Goal: Information Seeking & Learning: Learn about a topic

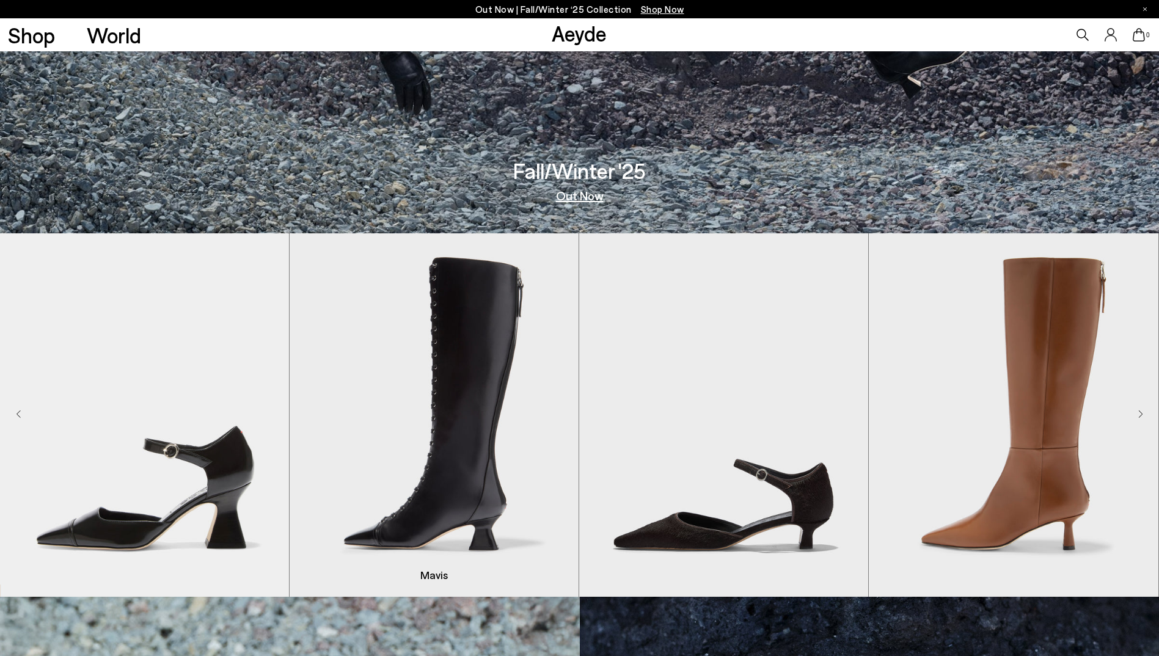
scroll to position [428, 0]
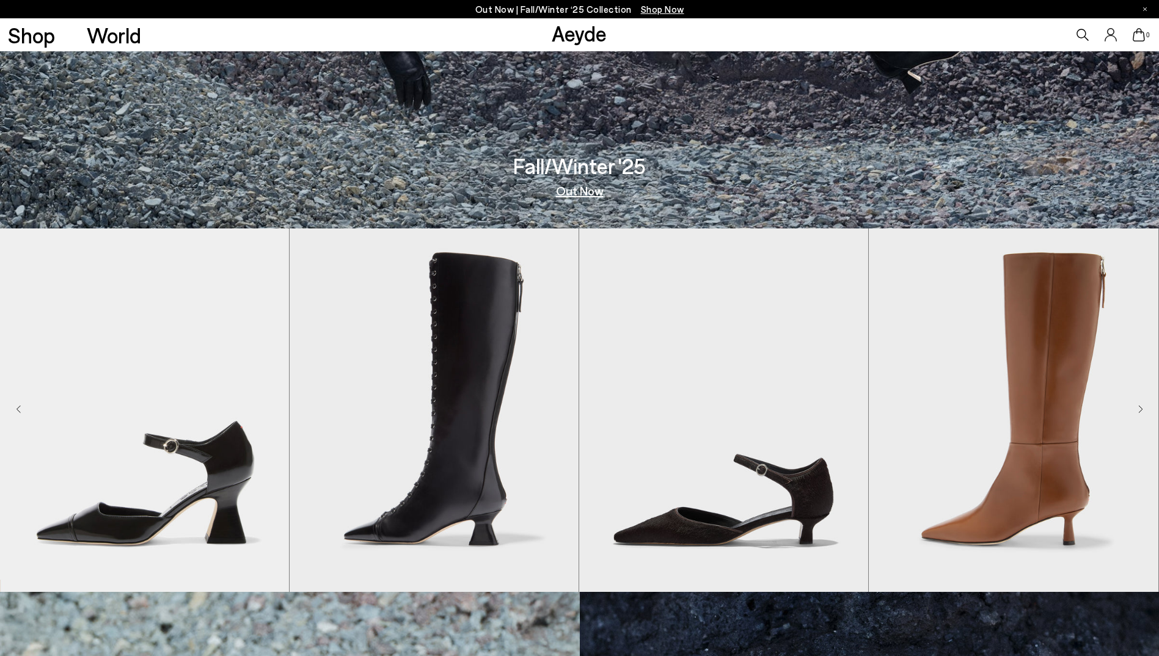
click at [1141, 410] on icon "Next slide" at bounding box center [1141, 409] width 5 height 9
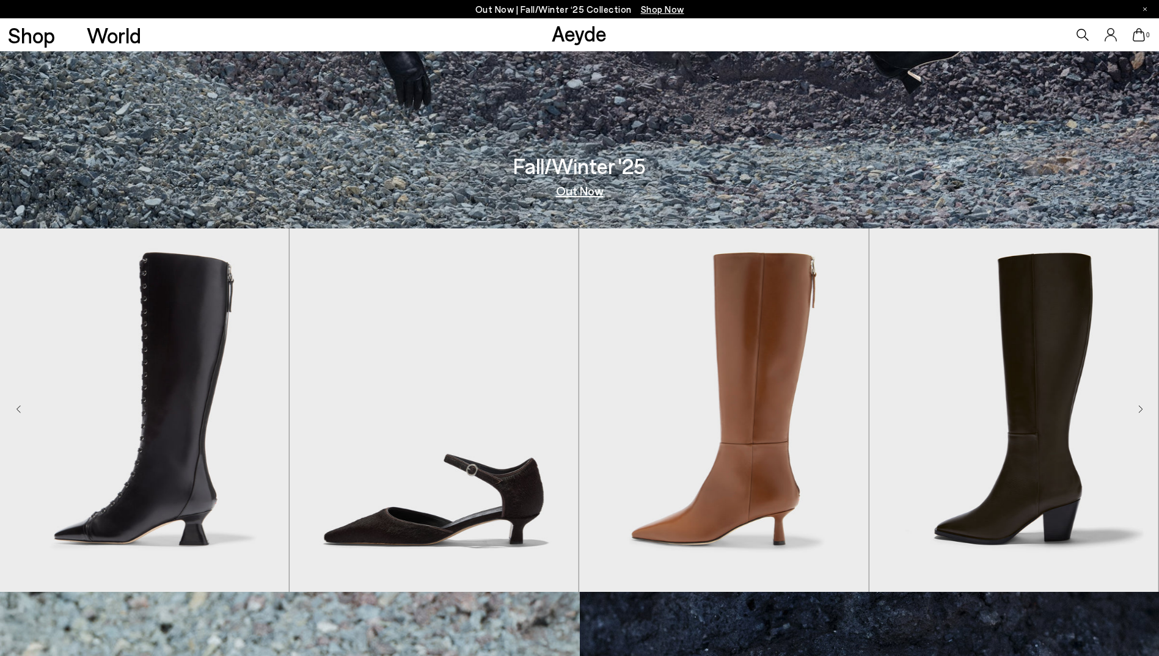
click at [1141, 409] on icon "Next slide" at bounding box center [1141, 409] width 5 height 9
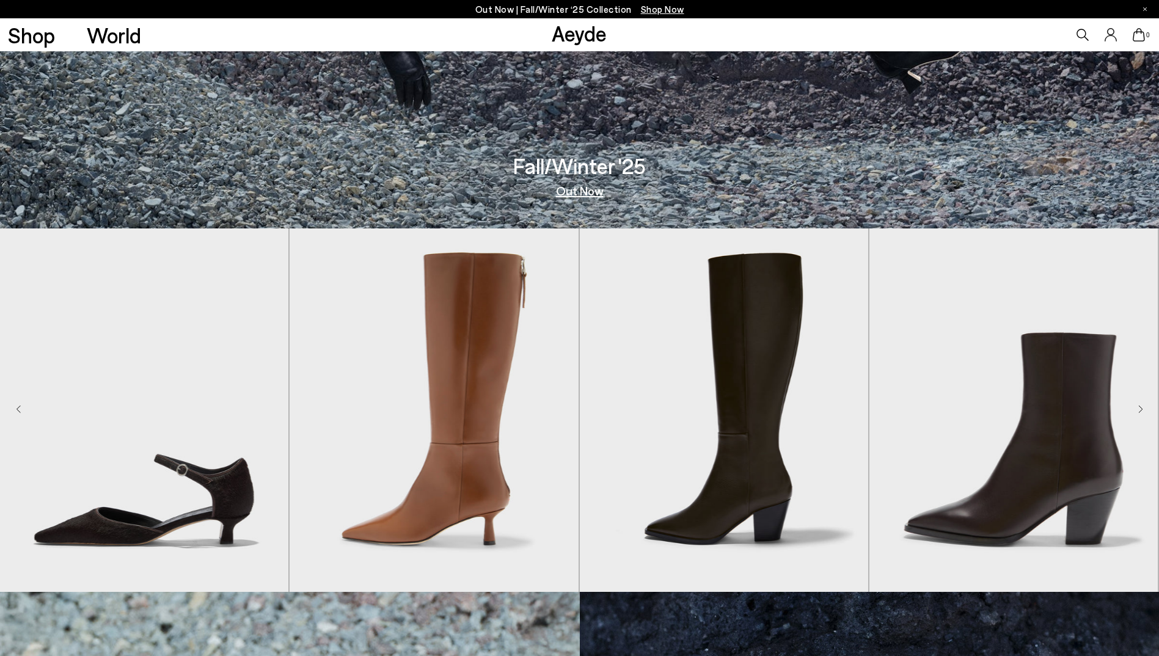
click at [1140, 410] on icon "Next slide" at bounding box center [1141, 409] width 5 height 9
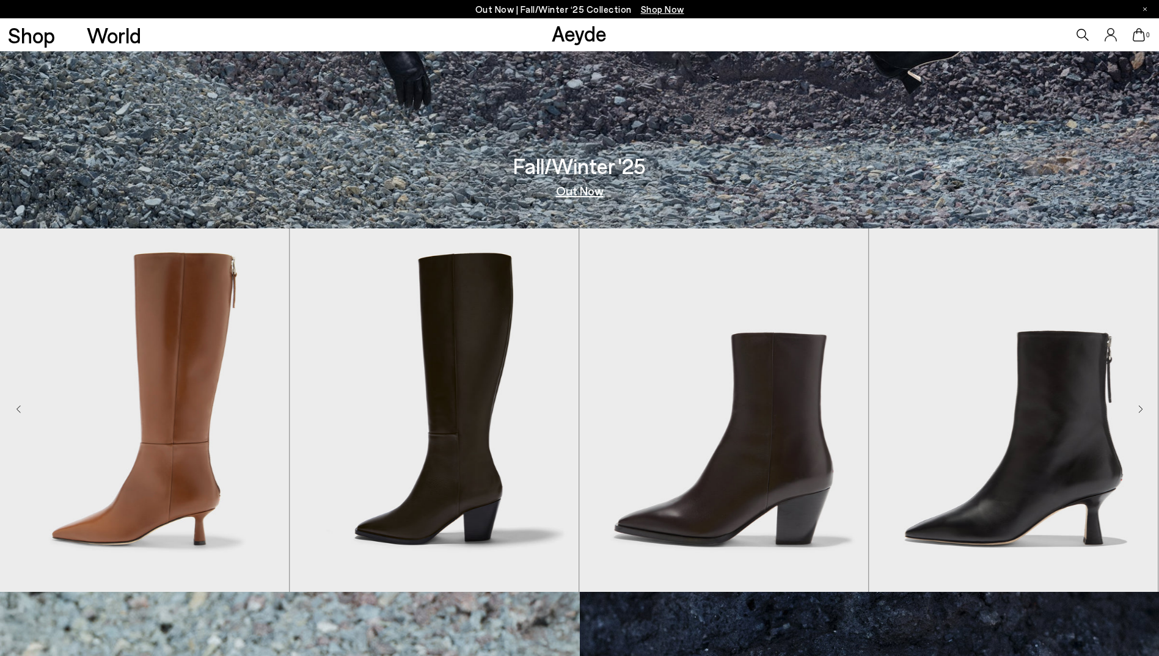
click at [1140, 410] on icon "Next slide" at bounding box center [1141, 409] width 5 height 9
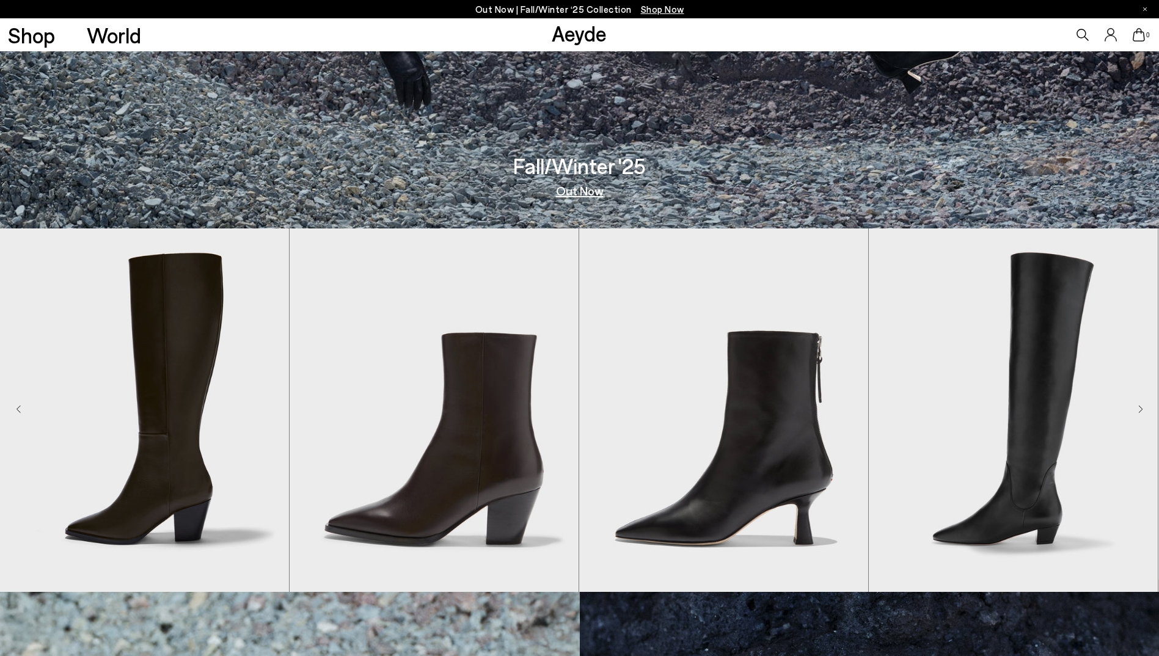
click at [1140, 410] on icon "Next slide" at bounding box center [1141, 409] width 5 height 9
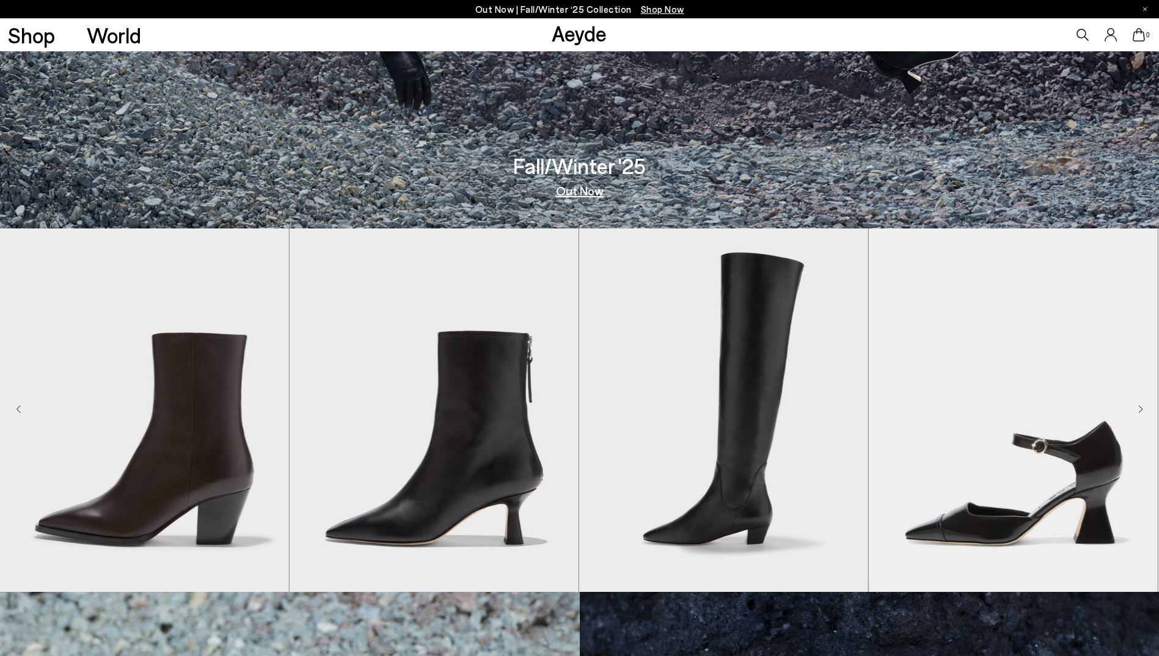
click at [1140, 410] on icon "Next slide" at bounding box center [1141, 409] width 5 height 9
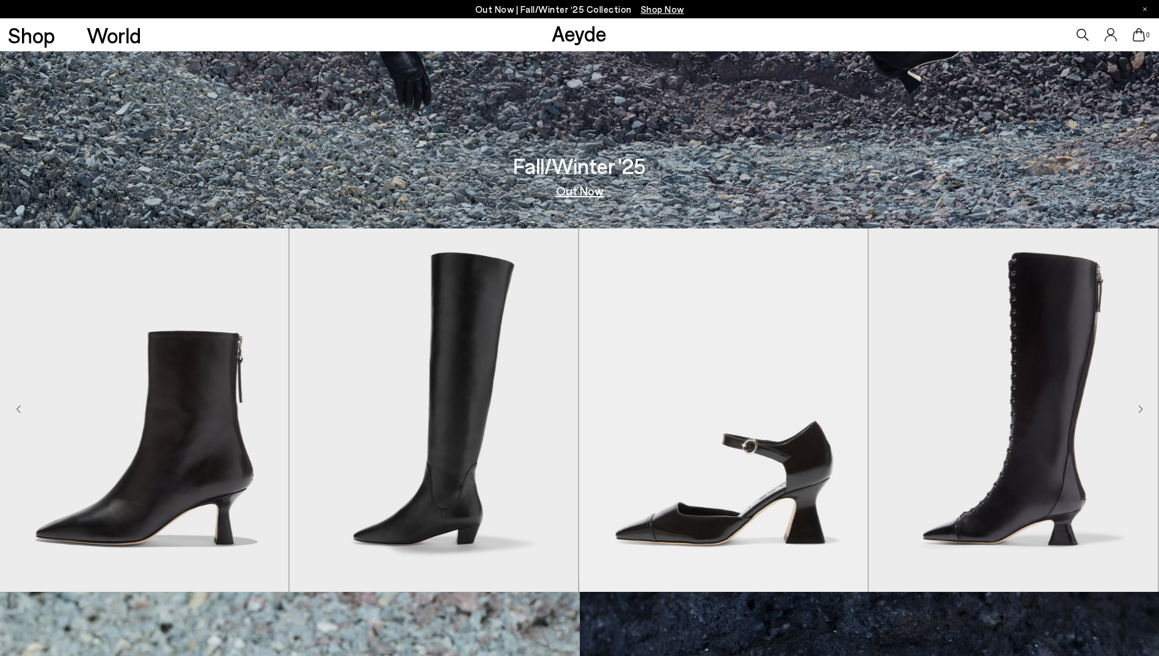
click at [1140, 410] on icon "Next slide" at bounding box center [1141, 409] width 5 height 9
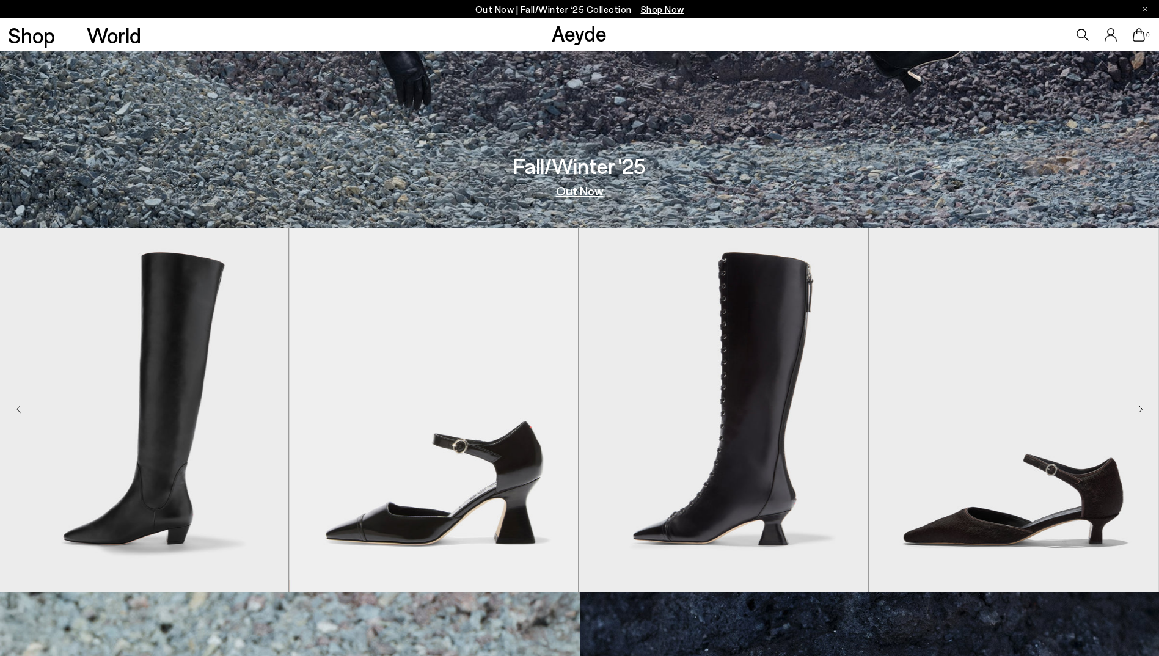
click at [1140, 410] on icon "Next slide" at bounding box center [1141, 409] width 5 height 9
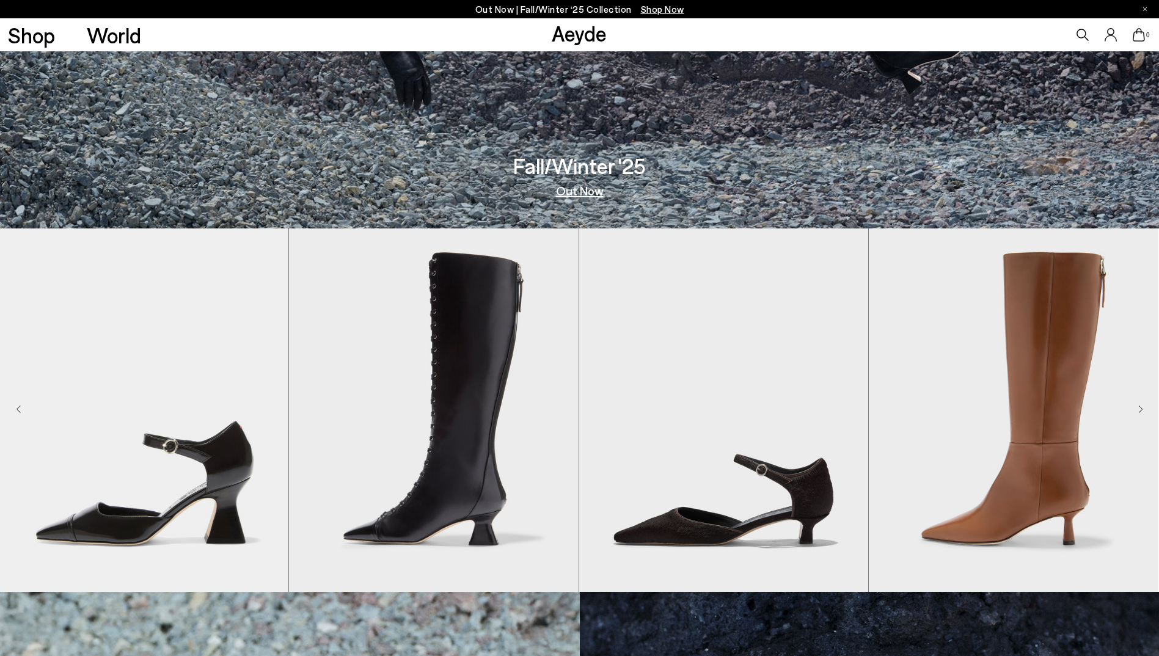
click at [1140, 410] on icon "Next slide" at bounding box center [1141, 409] width 5 height 9
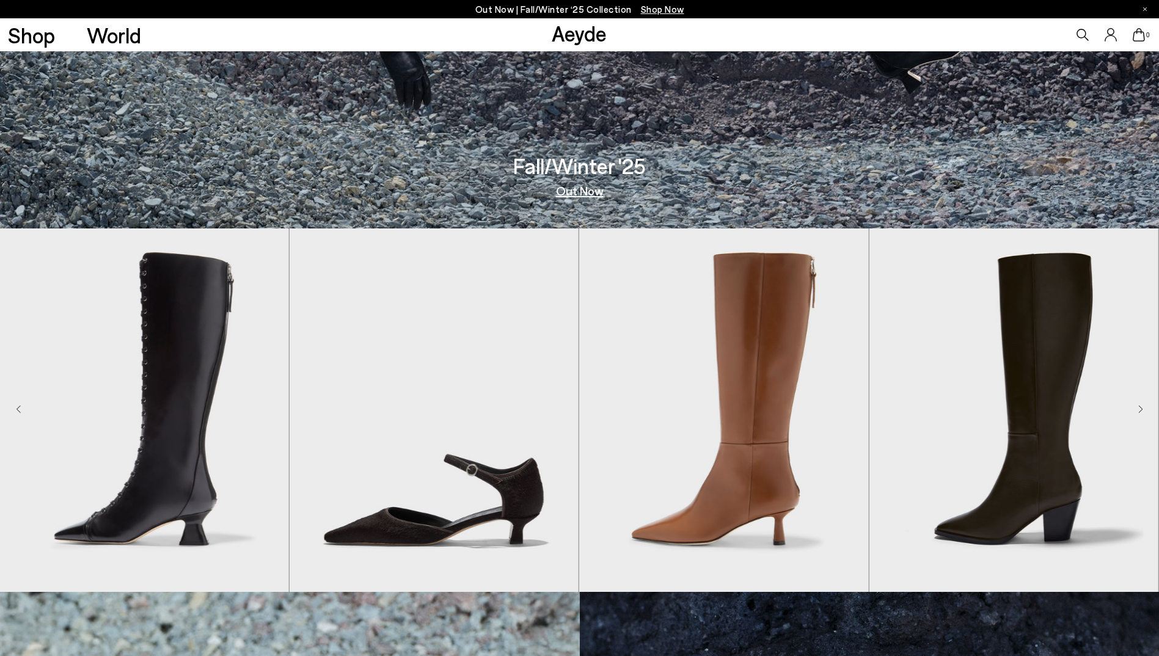
click at [1140, 410] on icon "Next slide" at bounding box center [1141, 409] width 5 height 9
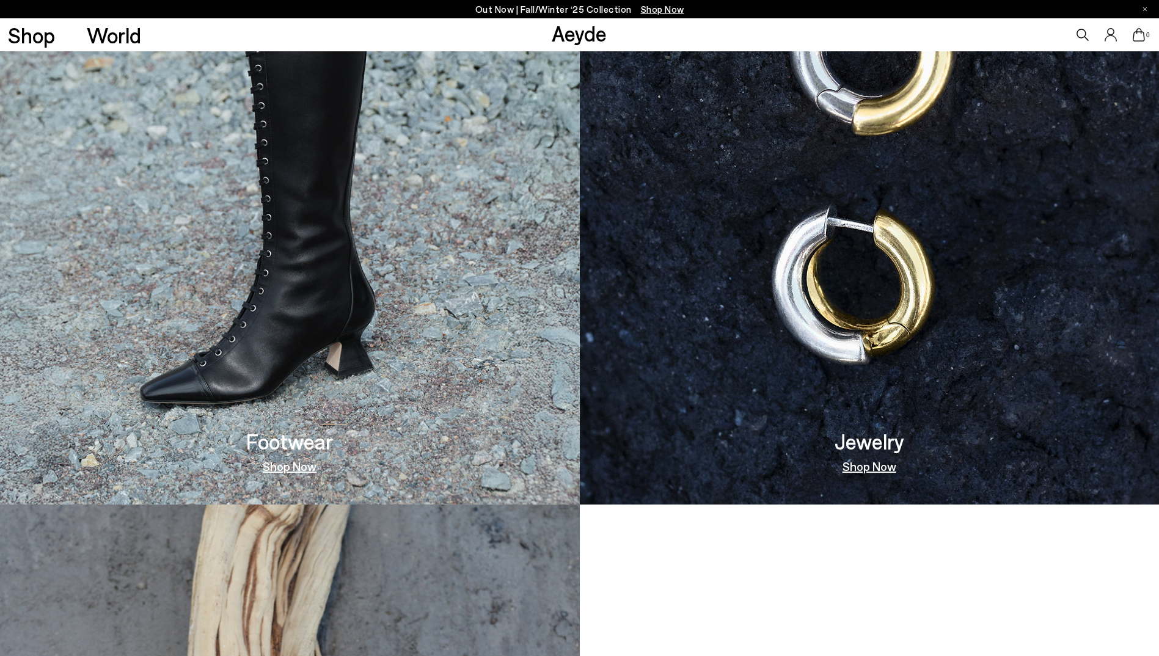
scroll to position [1100, 0]
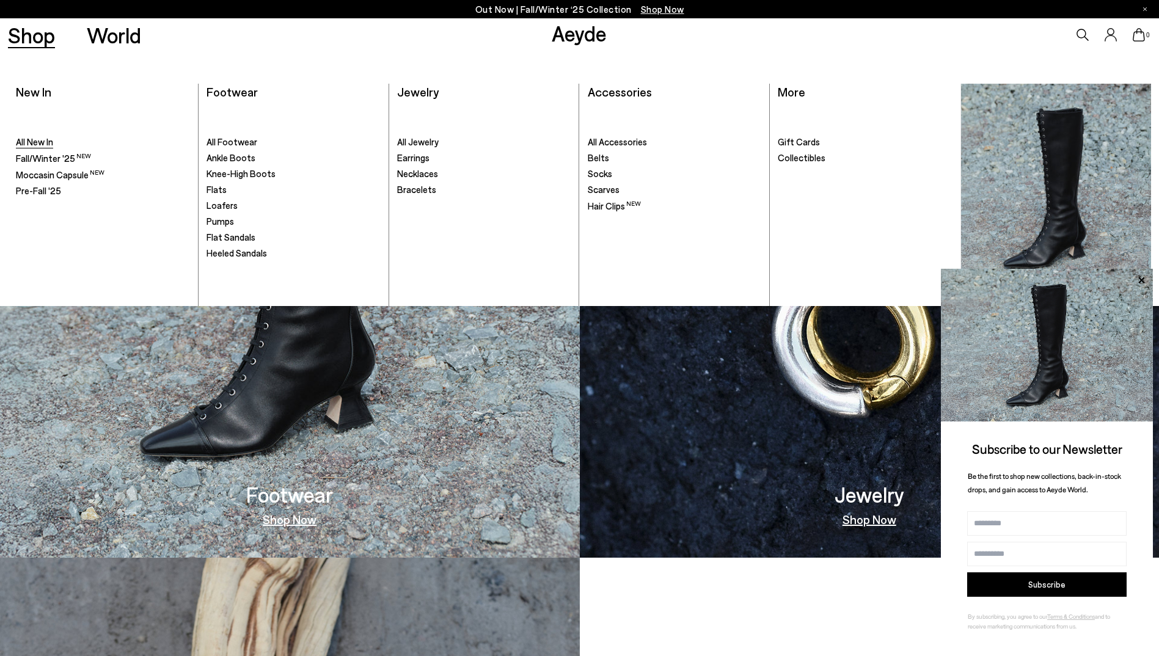
click at [45, 145] on span "All New In" at bounding box center [34, 141] width 37 height 11
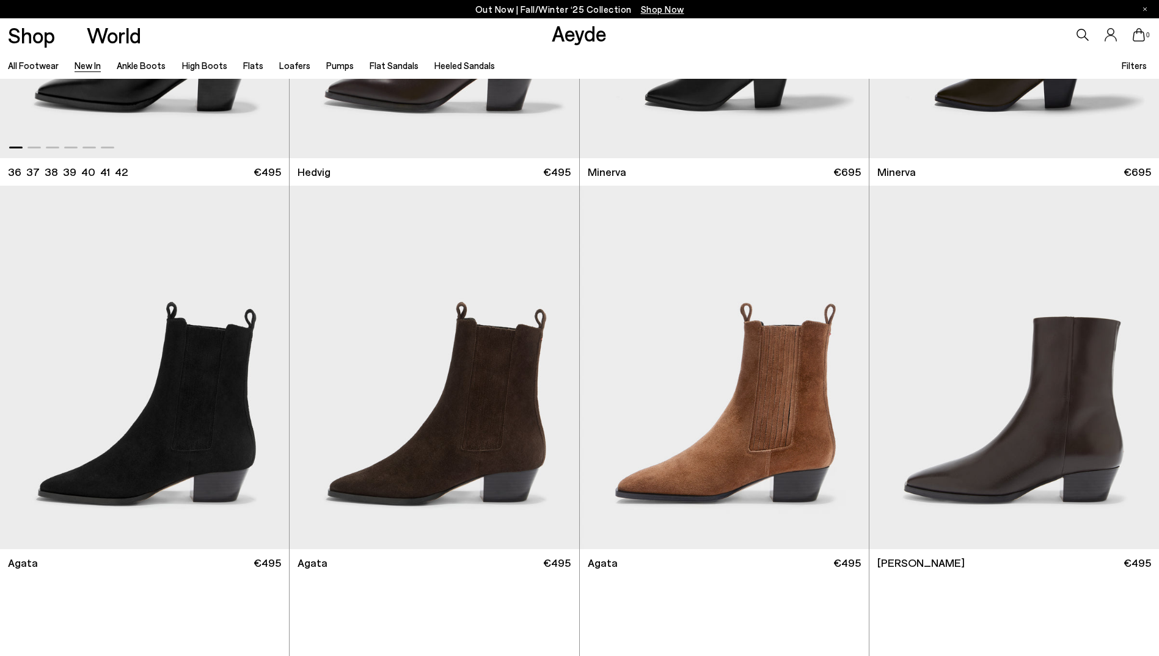
scroll to position [367, 0]
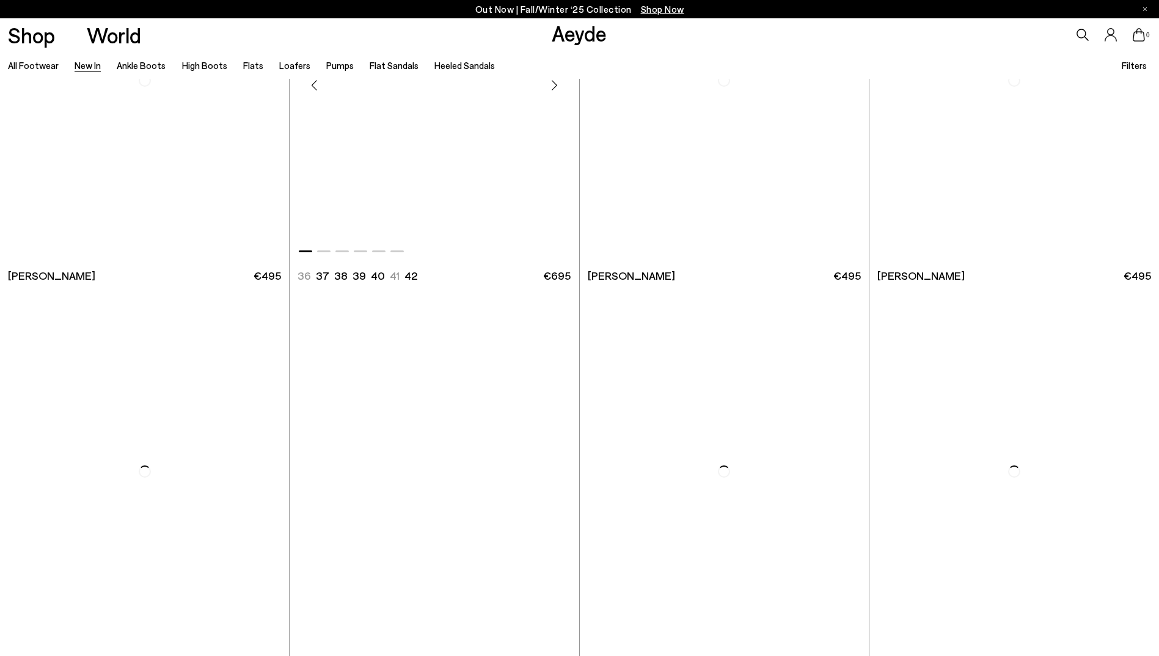
scroll to position [2017, 0]
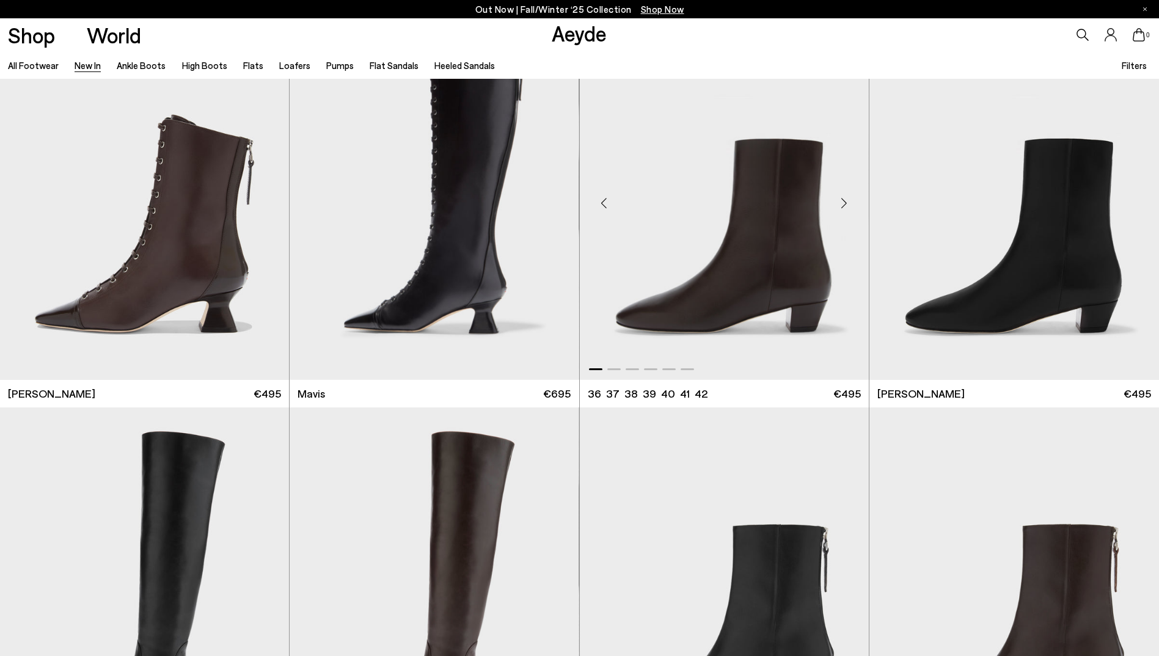
click at [842, 202] on div "Next slide" at bounding box center [844, 203] width 37 height 37
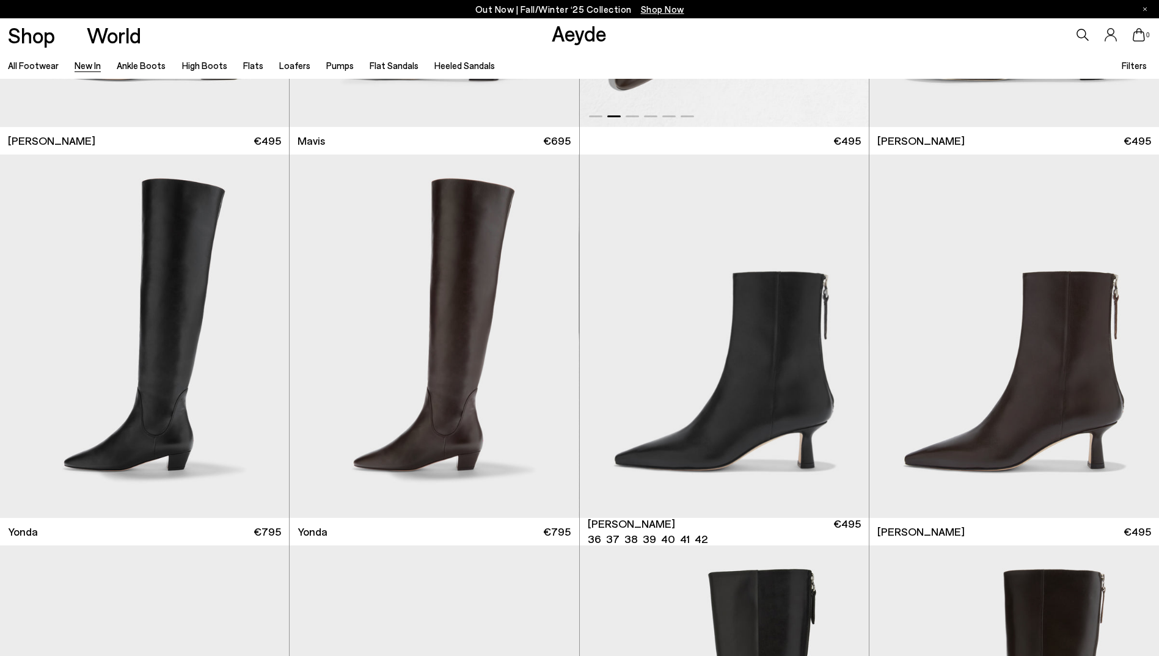
scroll to position [2322, 0]
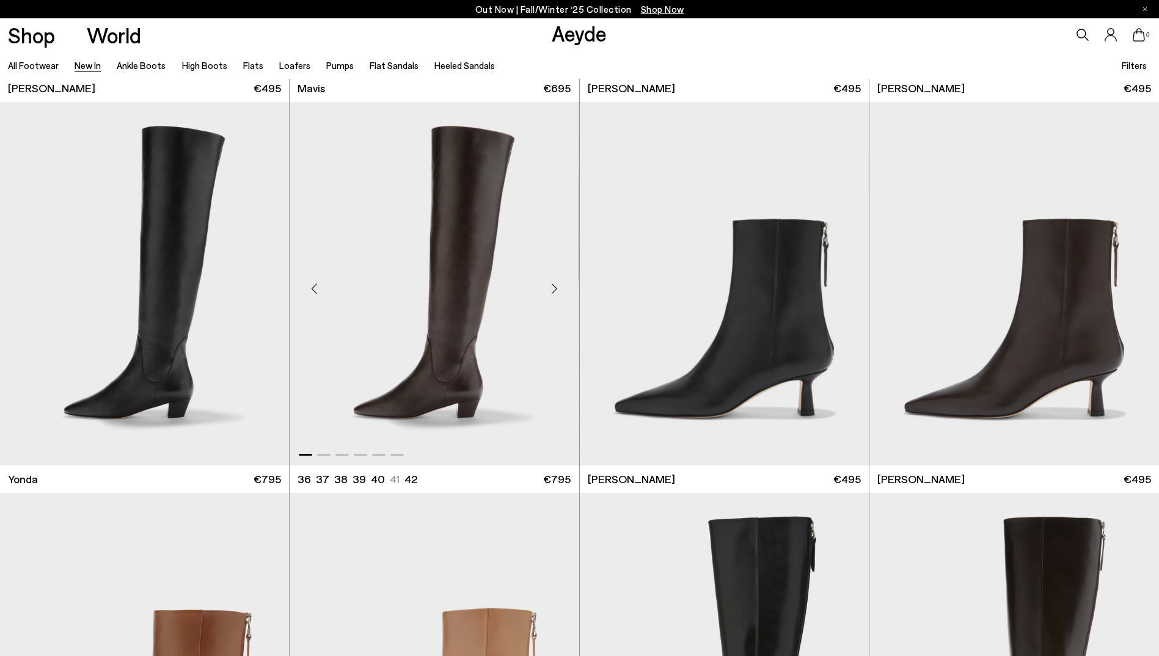
click at [553, 290] on div "Next slide" at bounding box center [555, 289] width 37 height 37
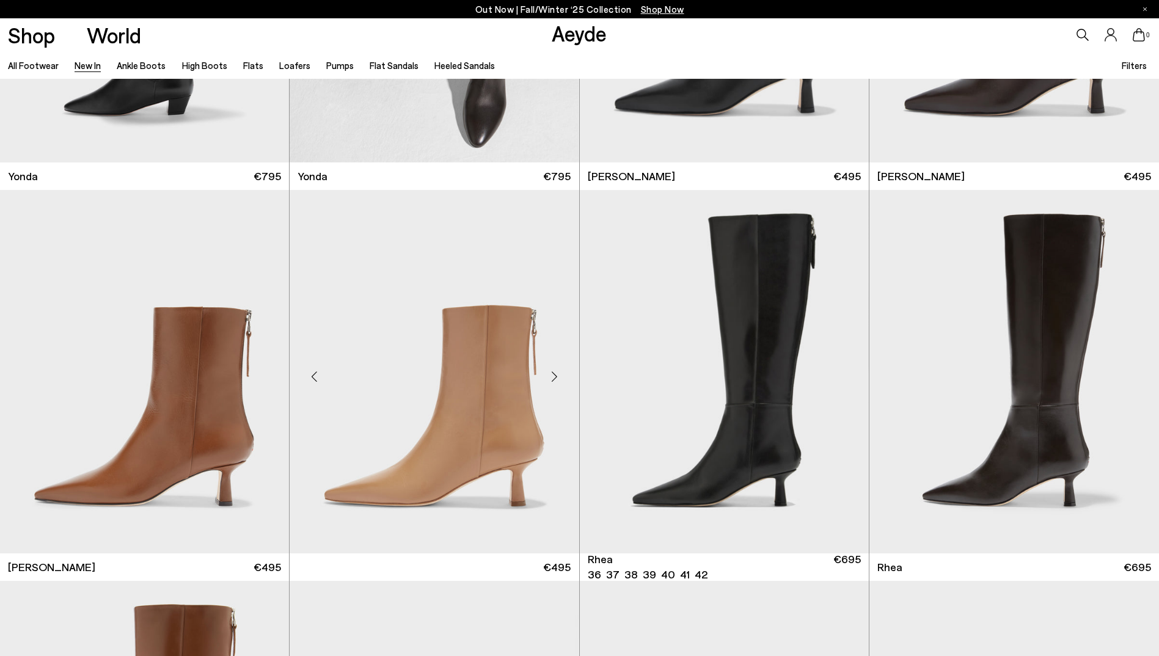
scroll to position [2628, 0]
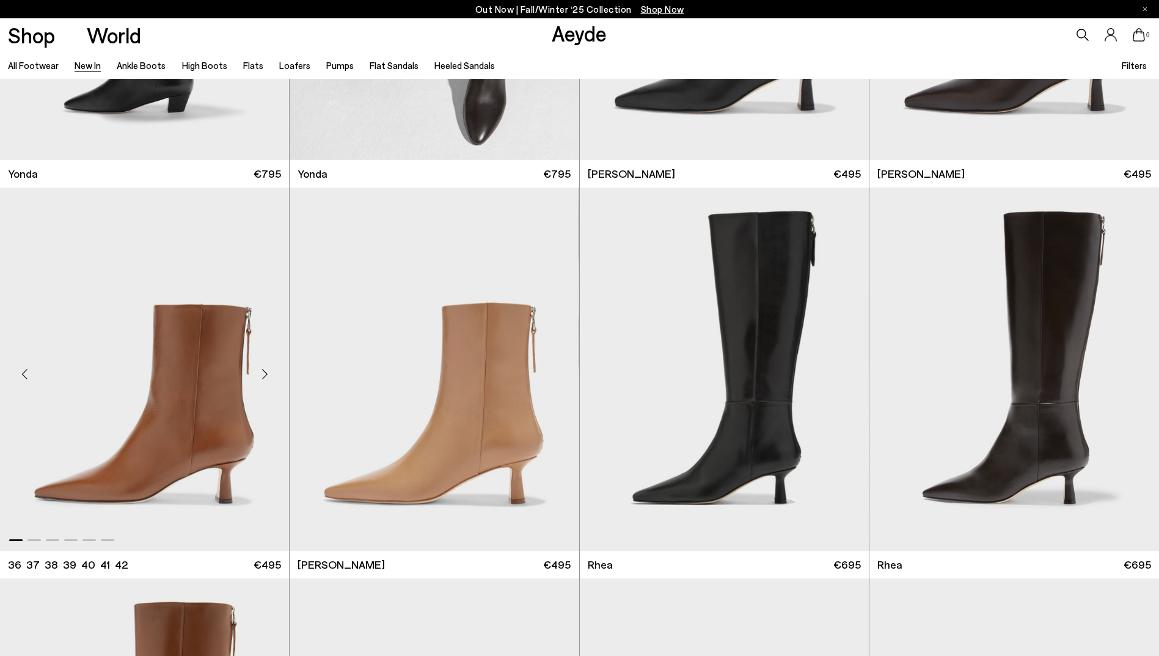
click at [267, 373] on div "Next slide" at bounding box center [264, 374] width 37 height 37
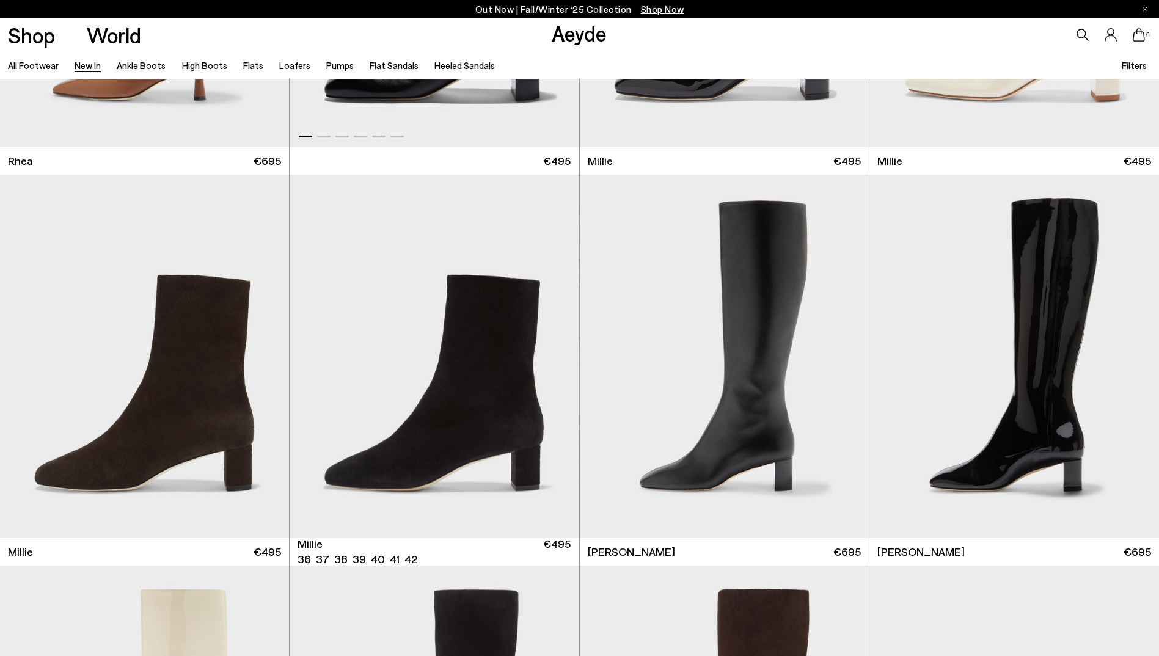
scroll to position [3483, 0]
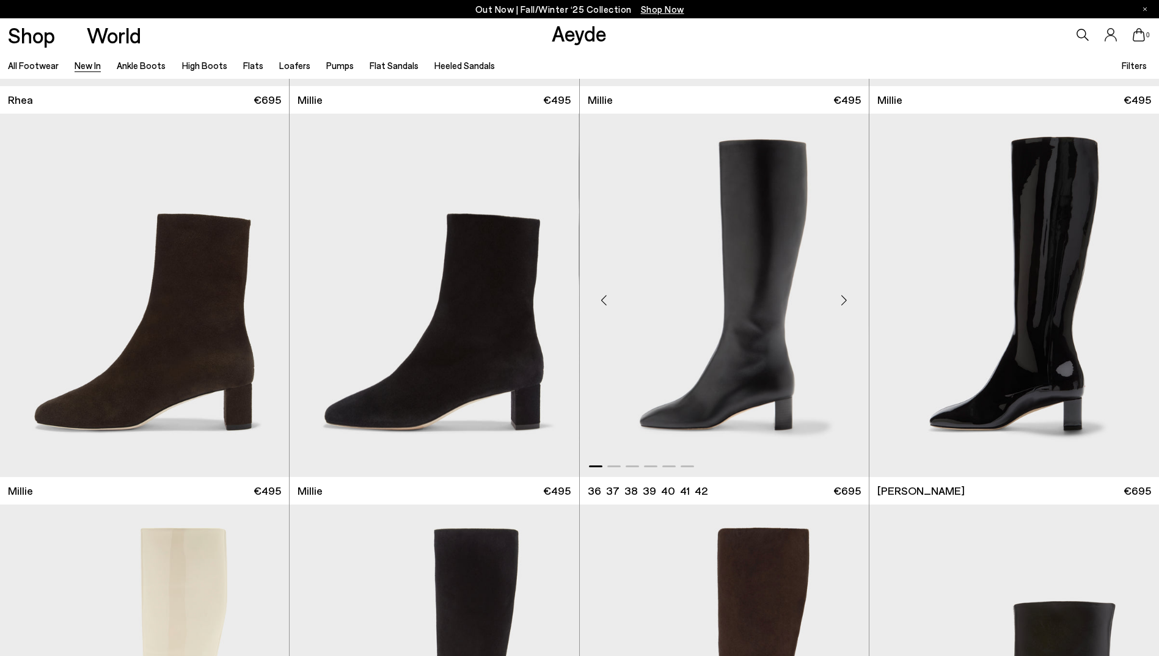
click at [844, 299] on div "Next slide" at bounding box center [844, 300] width 37 height 37
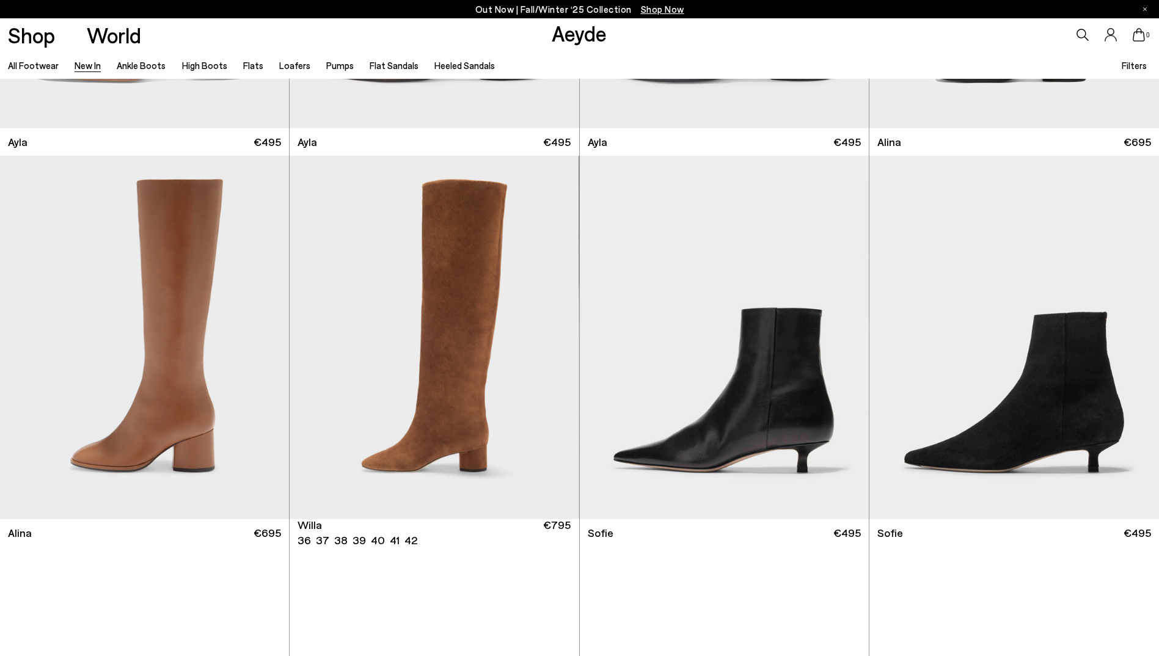
scroll to position [4644, 0]
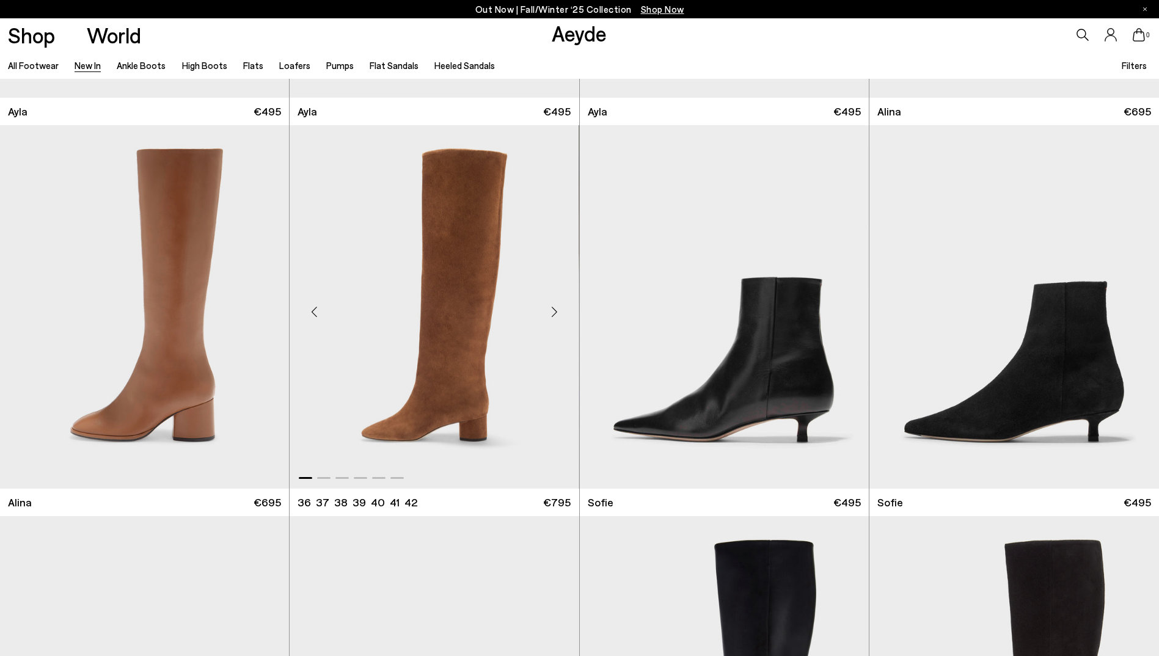
click at [551, 314] on div "Next slide" at bounding box center [555, 312] width 37 height 37
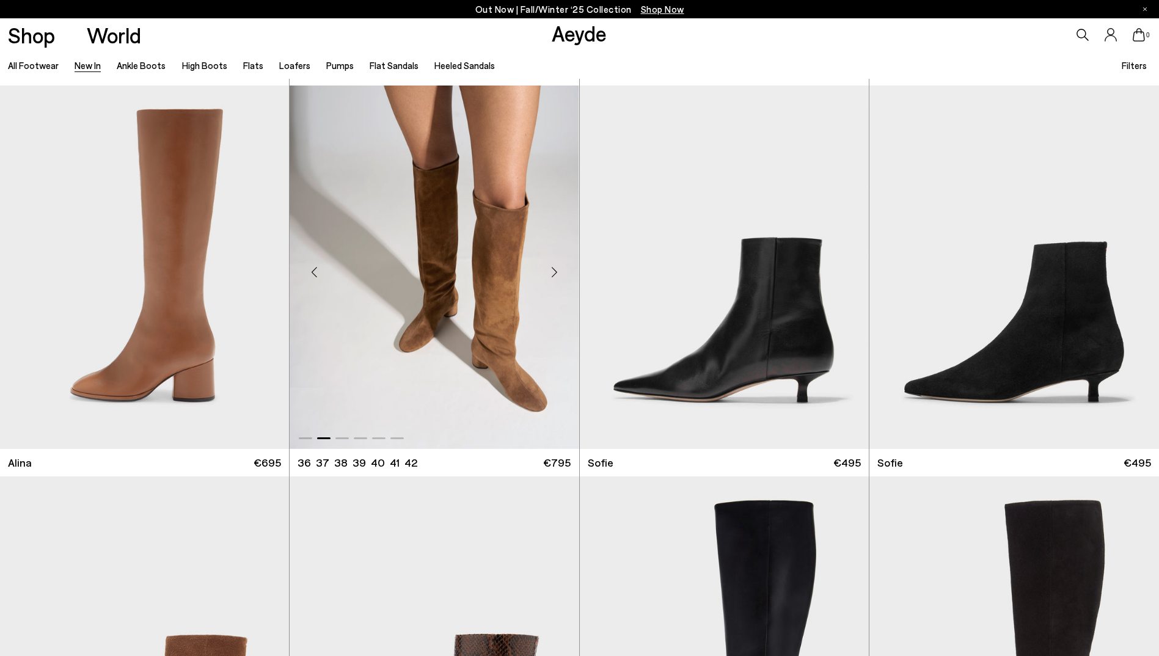
scroll to position [4706, 0]
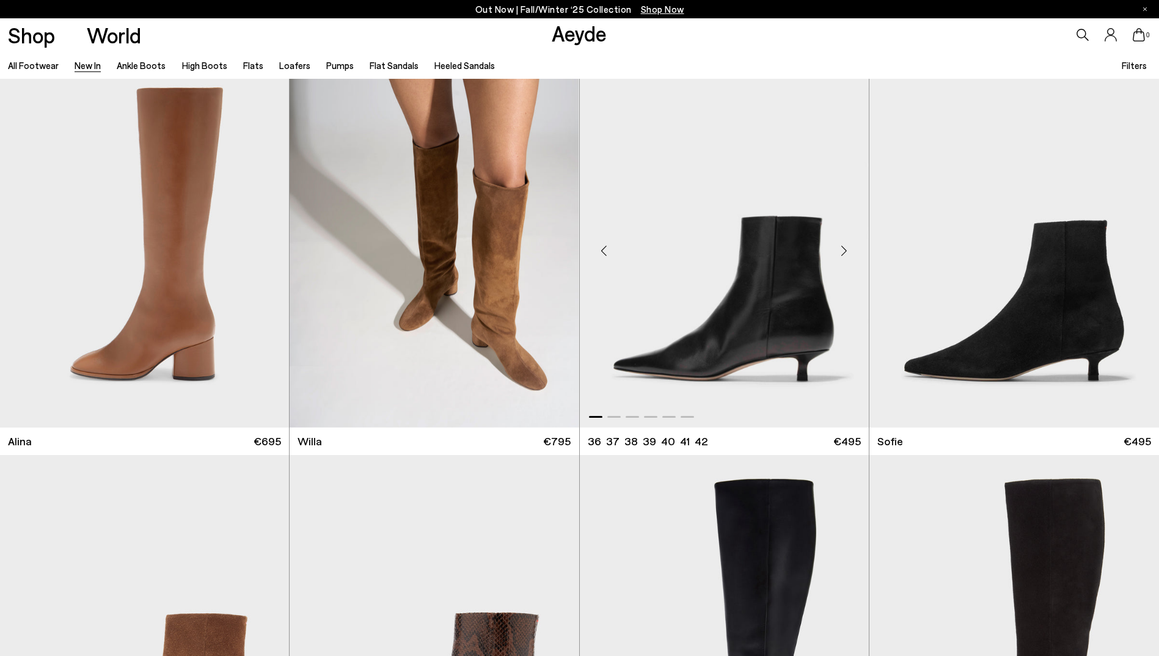
click at [842, 250] on div "Next slide" at bounding box center [844, 251] width 37 height 37
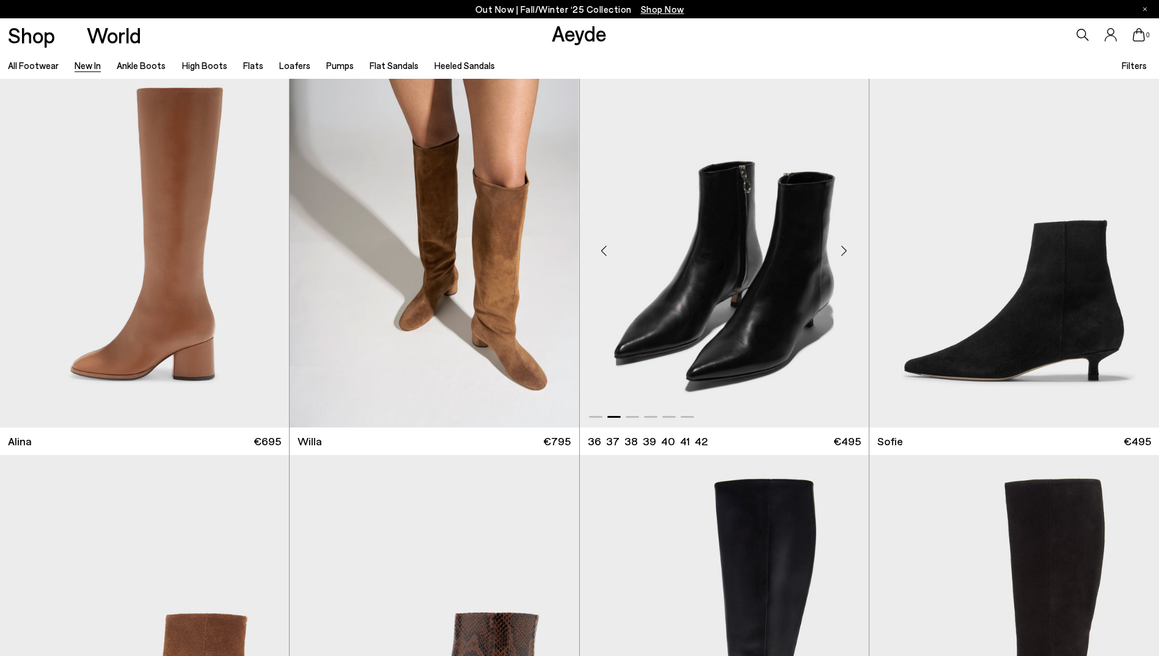
click at [842, 250] on div "Next slide" at bounding box center [844, 251] width 37 height 37
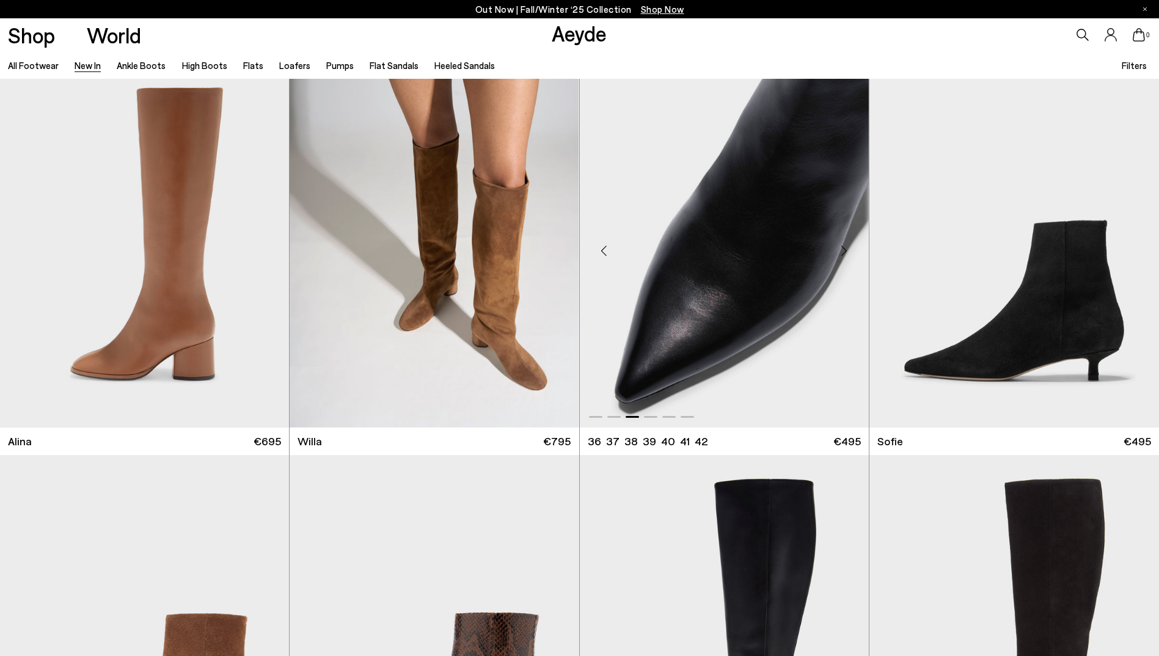
click at [842, 250] on div "Next slide" at bounding box center [844, 251] width 37 height 37
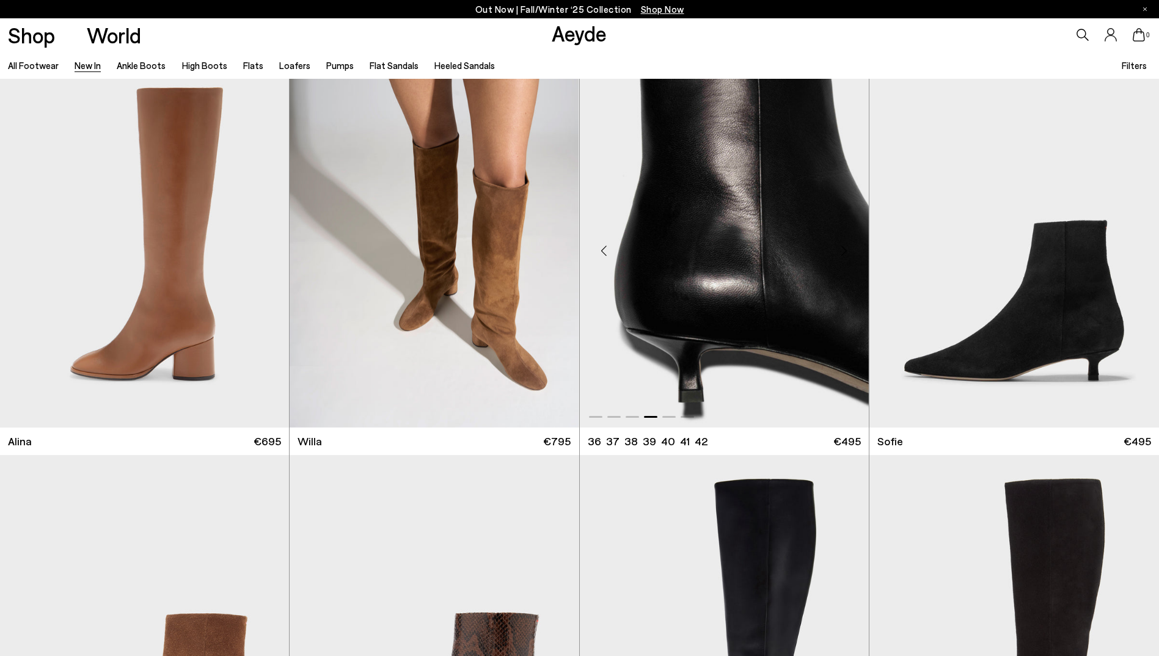
click at [842, 250] on div "Next slide" at bounding box center [844, 251] width 37 height 37
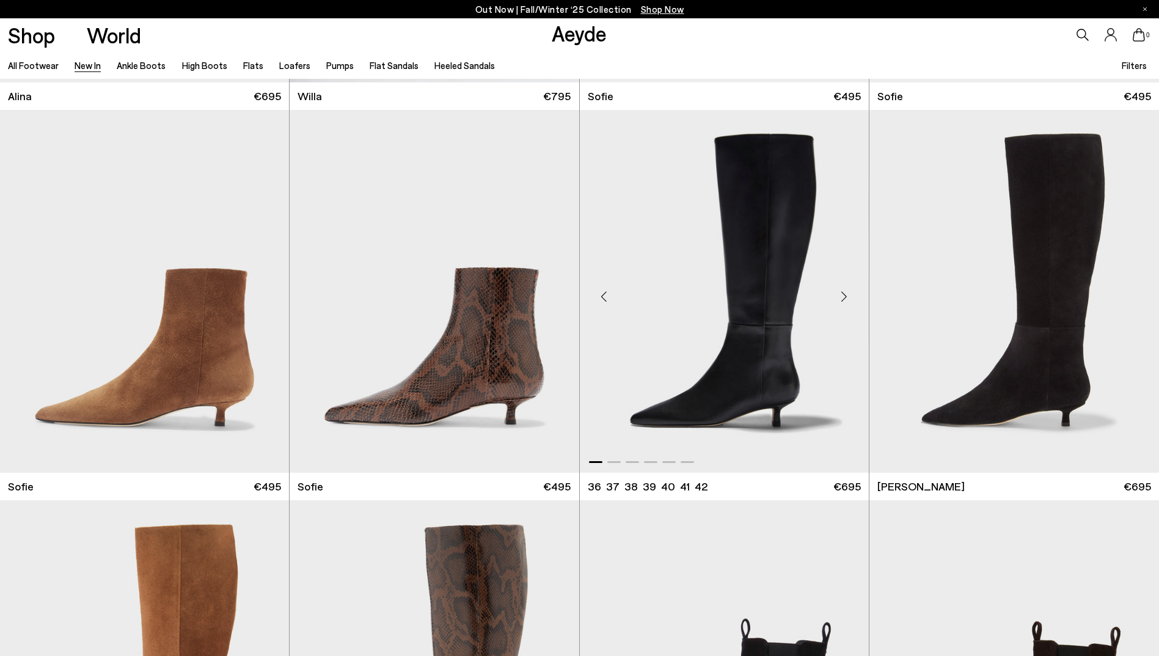
scroll to position [5072, 0]
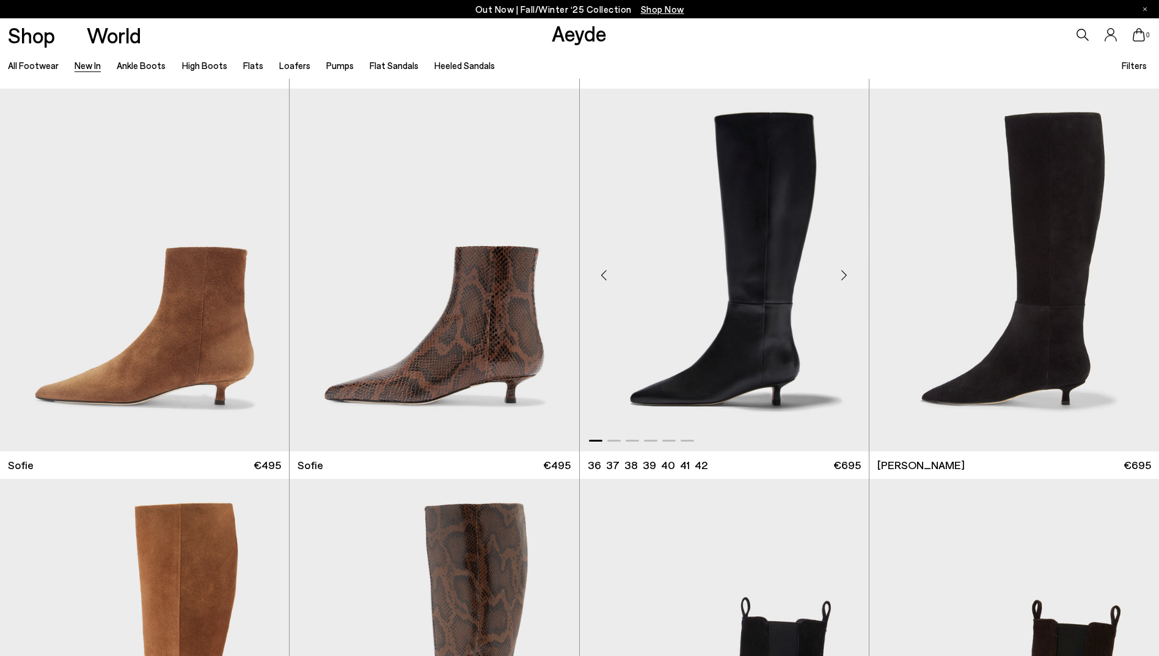
click at [846, 277] on div "Next slide" at bounding box center [844, 275] width 37 height 37
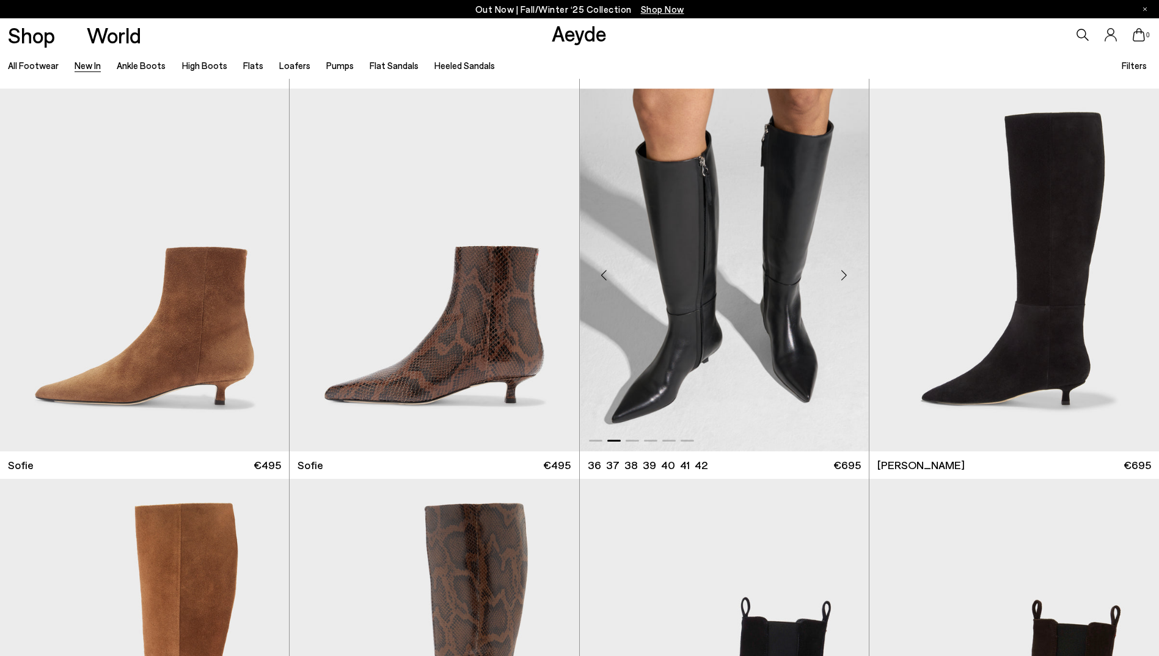
click at [846, 277] on div "Next slide" at bounding box center [844, 275] width 37 height 37
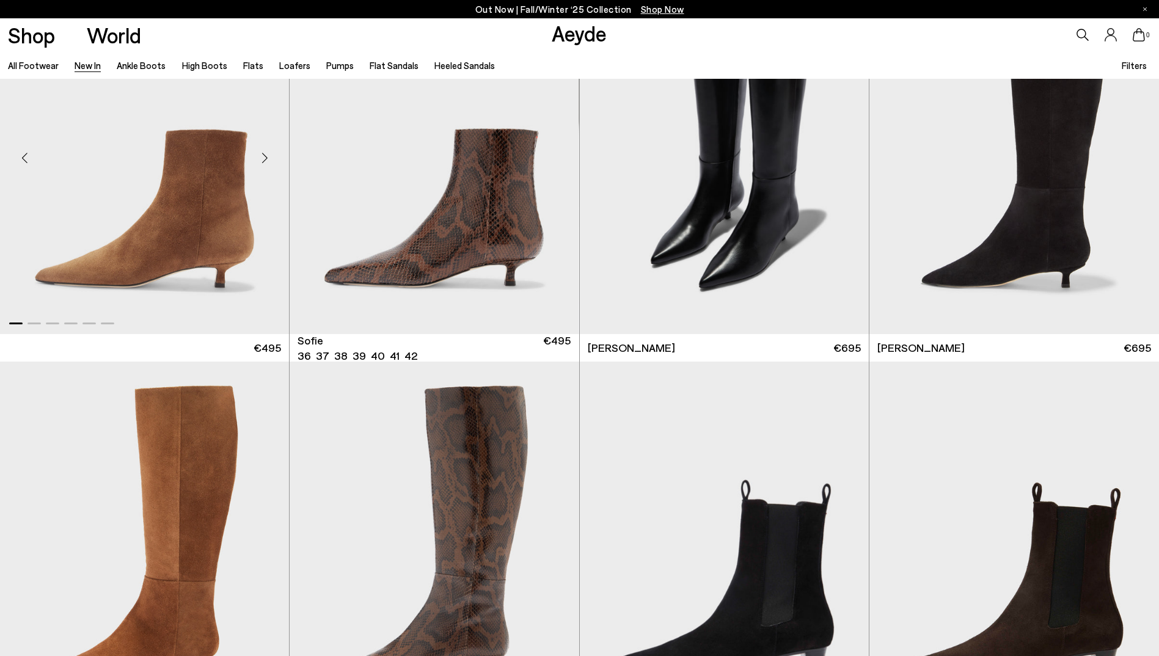
scroll to position [5194, 0]
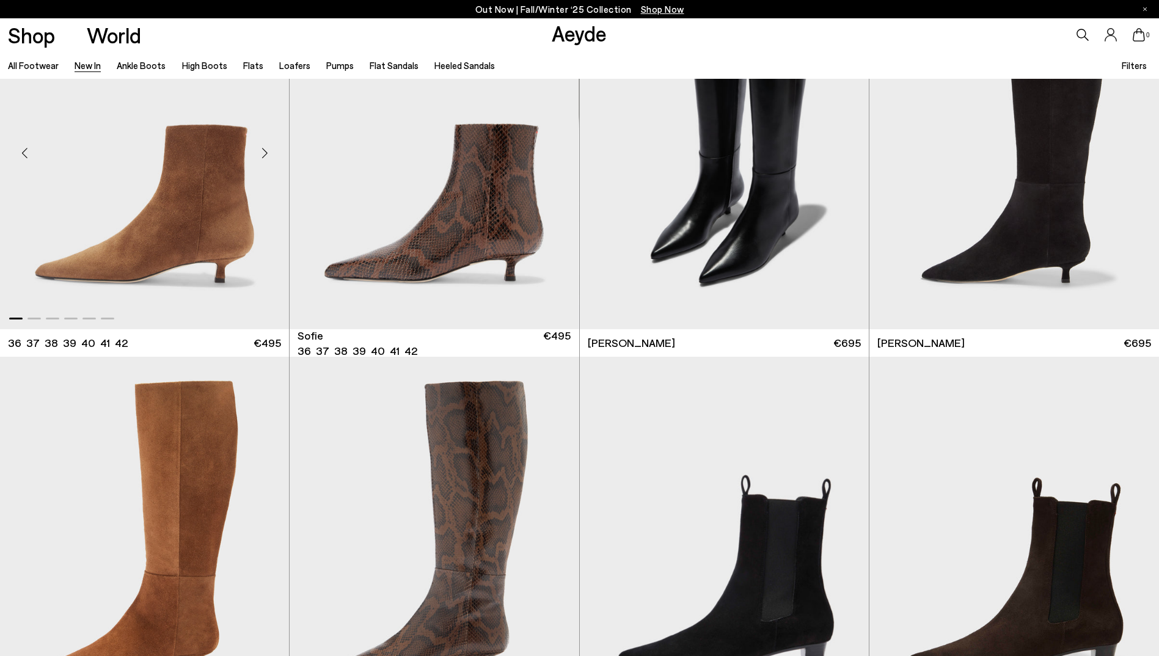
click at [265, 152] on div "Next slide" at bounding box center [264, 152] width 37 height 37
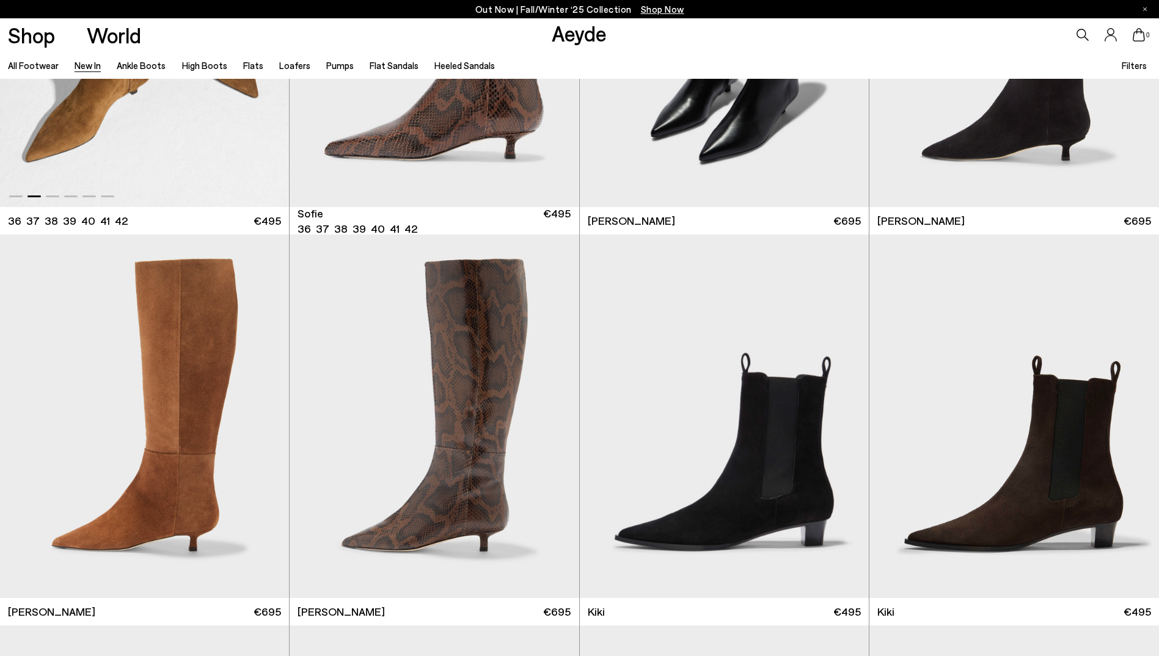
scroll to position [5378, 0]
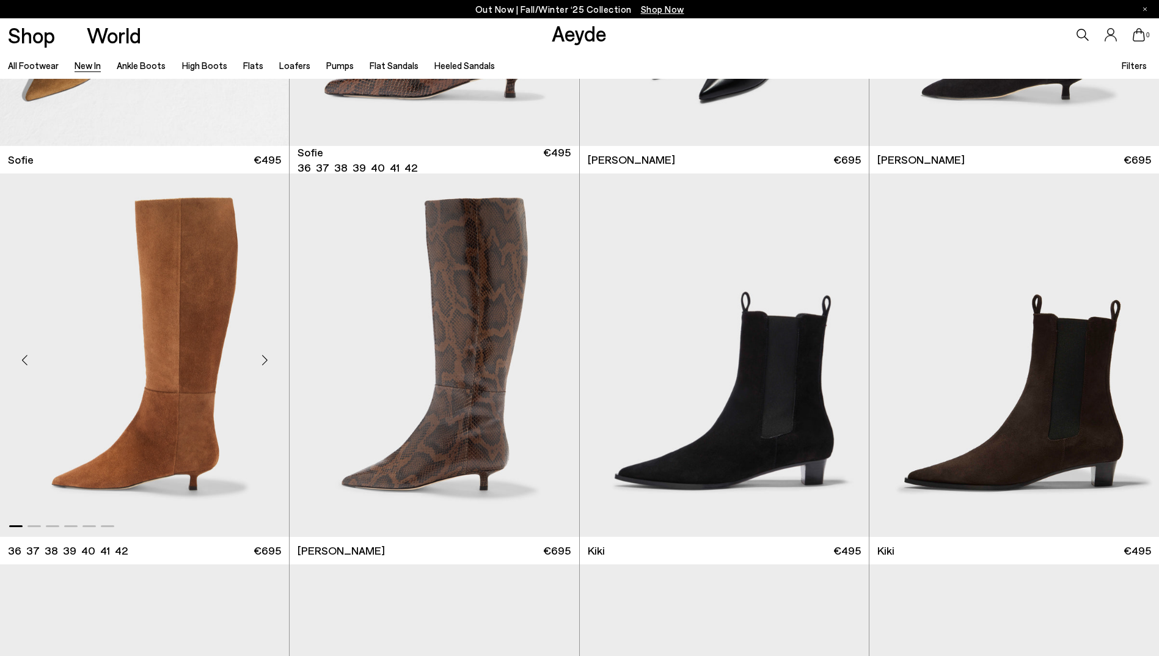
click at [265, 361] on div "Next slide" at bounding box center [264, 360] width 37 height 37
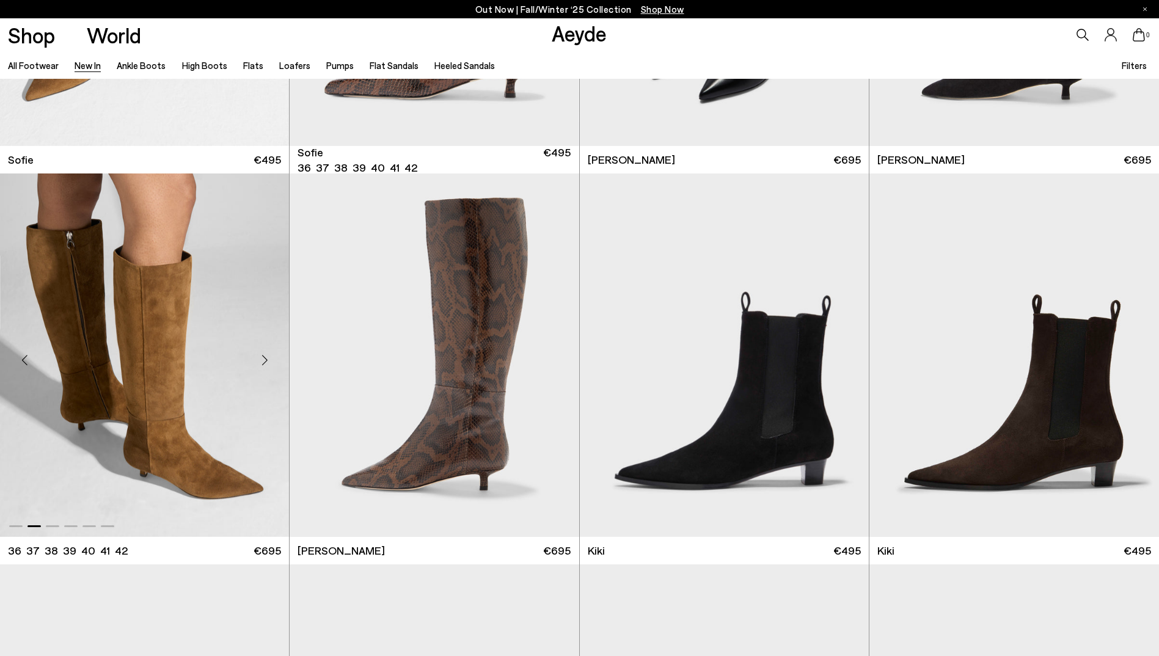
click at [265, 361] on div "Next slide" at bounding box center [264, 360] width 37 height 37
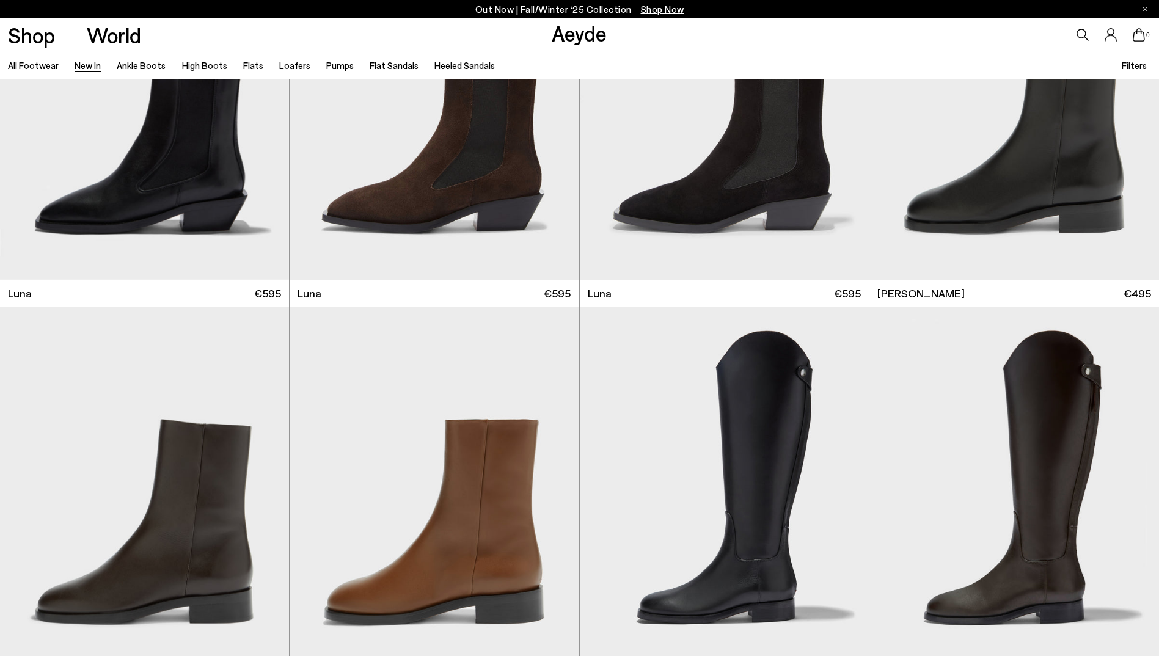
scroll to position [6539, 0]
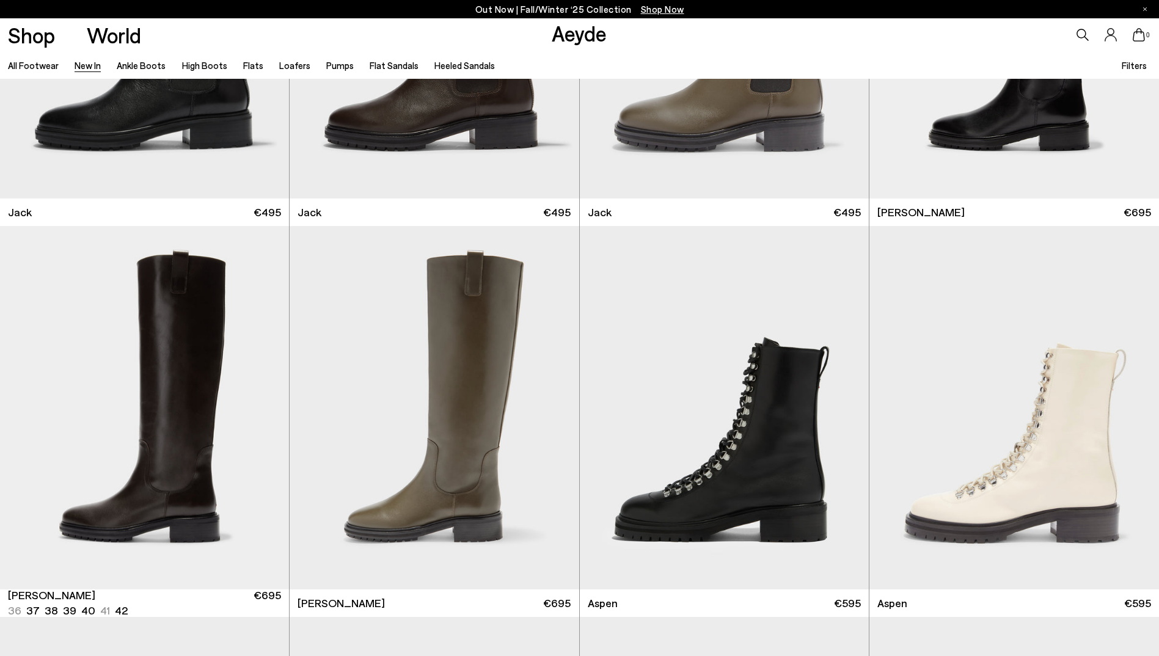
scroll to position [8067, 0]
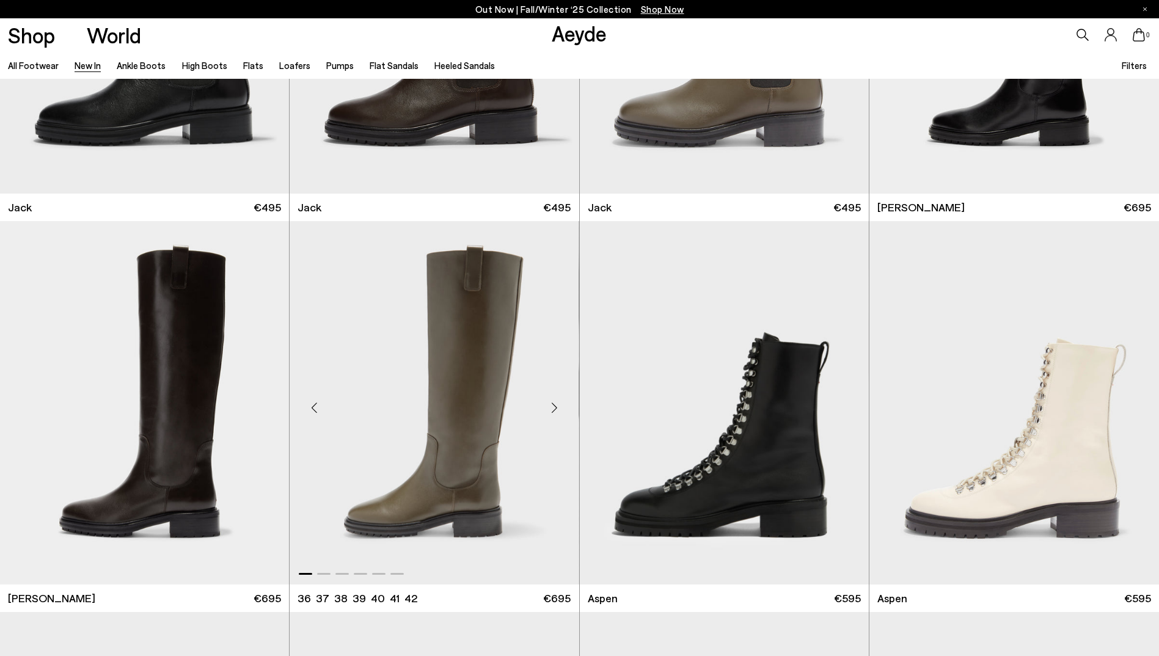
click at [559, 407] on div "Next slide" at bounding box center [555, 407] width 37 height 37
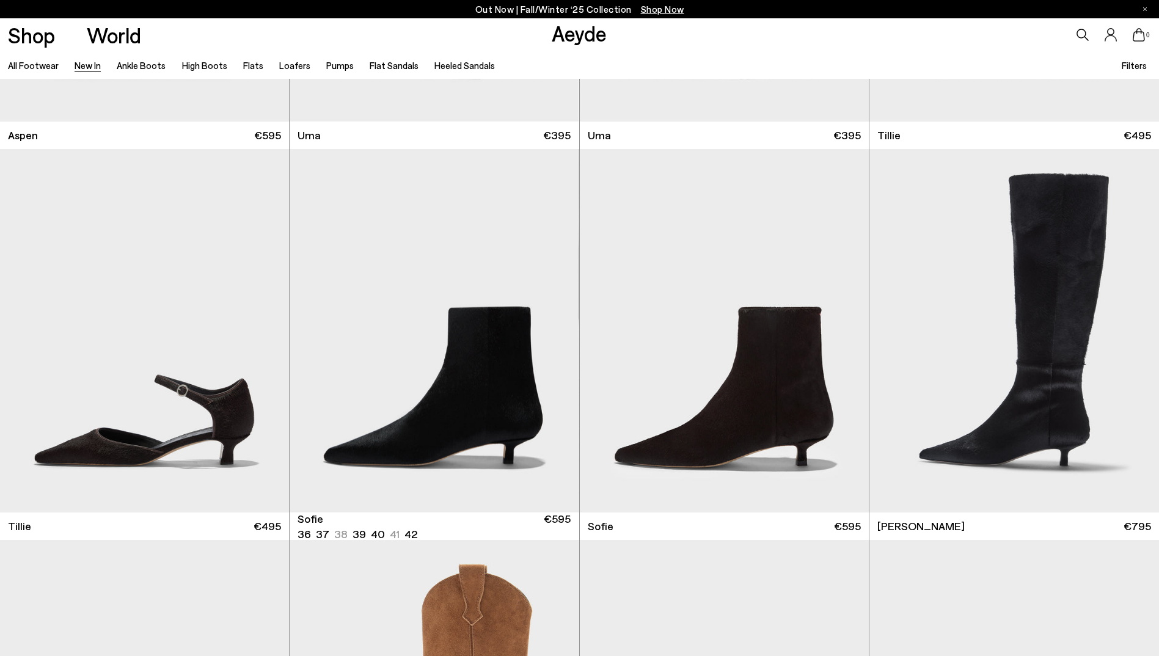
scroll to position [8922, 0]
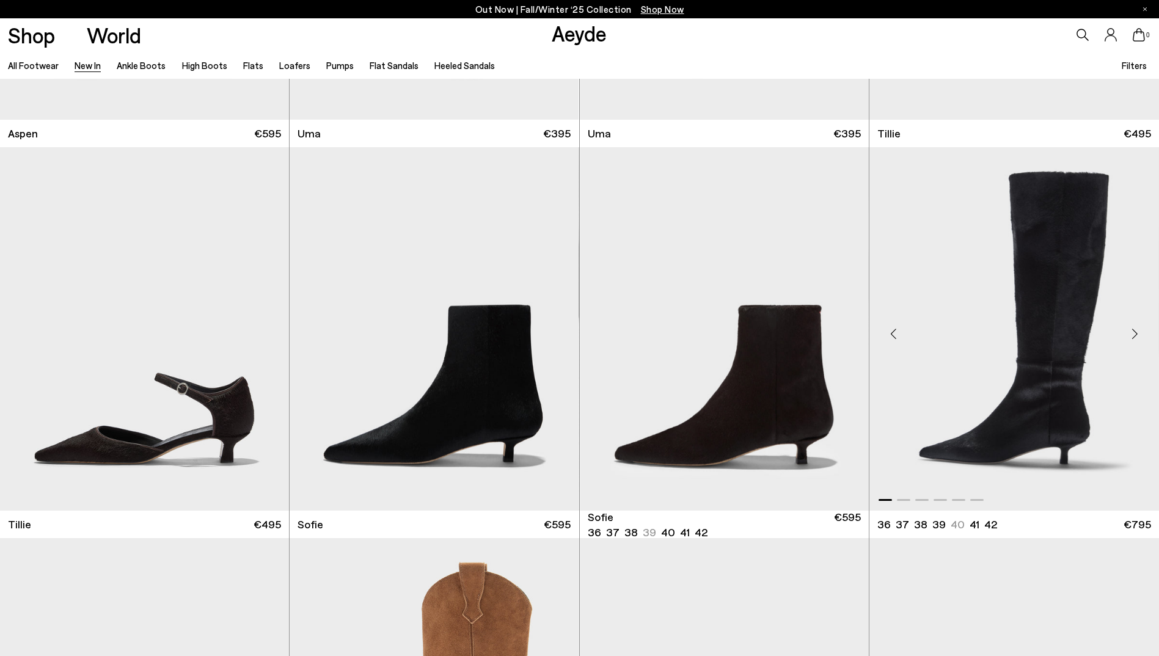
click at [1134, 334] on div "Next slide" at bounding box center [1135, 334] width 37 height 37
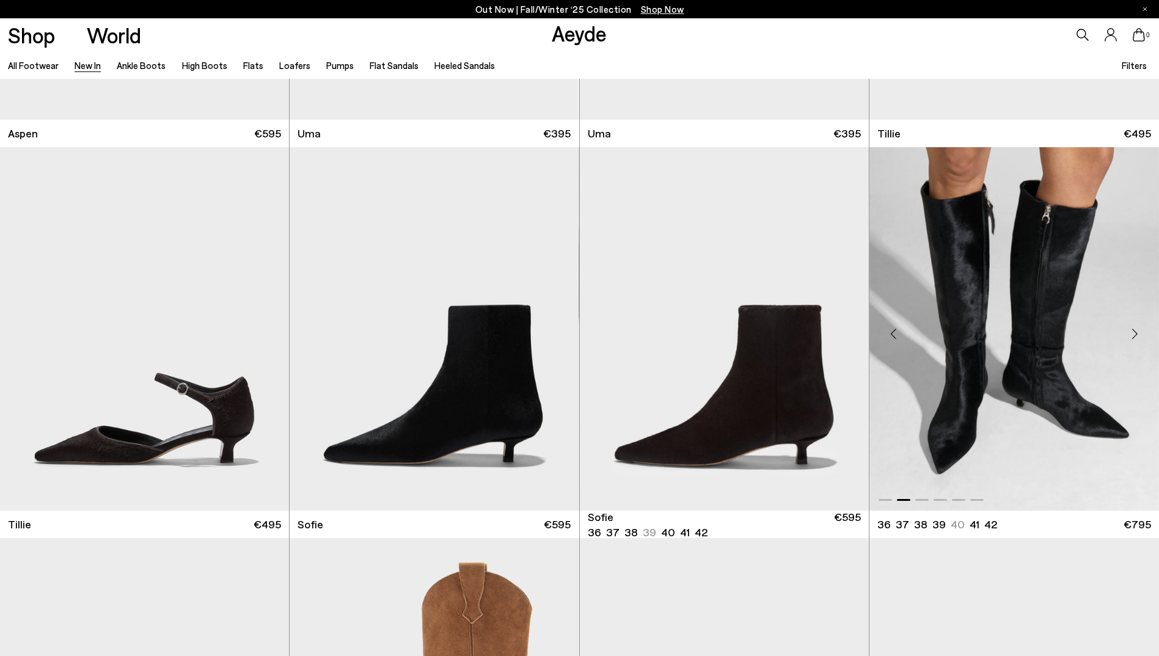
click at [1134, 334] on div "Next slide" at bounding box center [1135, 334] width 37 height 37
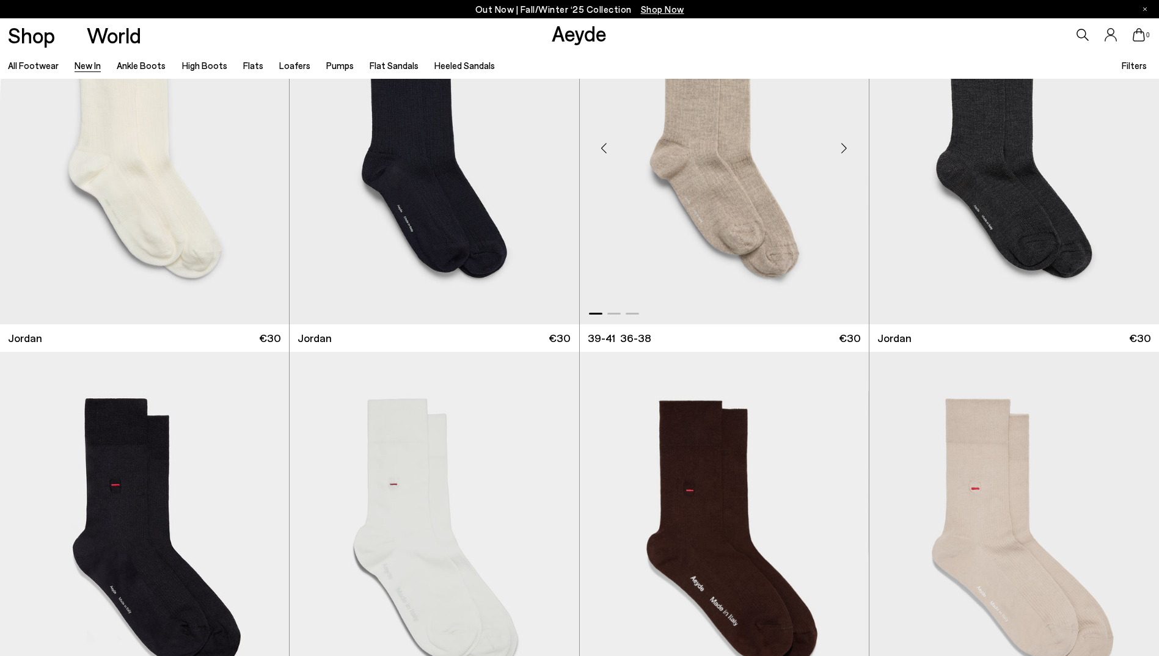
scroll to position [11061, 0]
